Goal: Navigation & Orientation: Find specific page/section

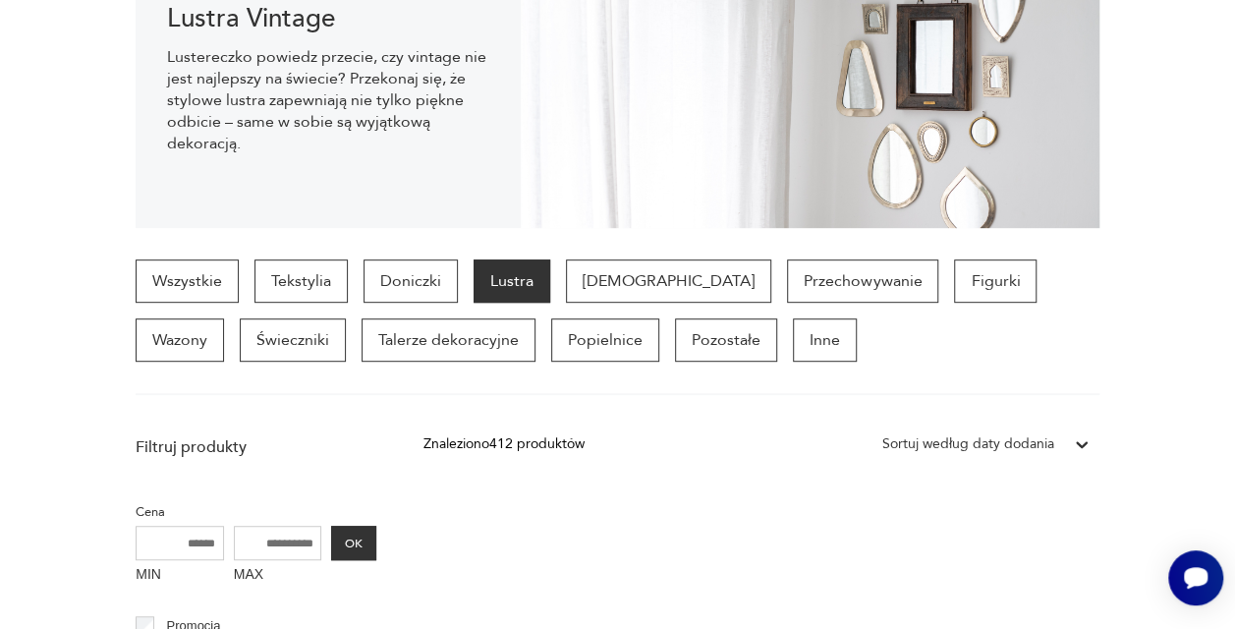
scroll to position [620, 0]
